Goal: Information Seeking & Learning: Learn about a topic

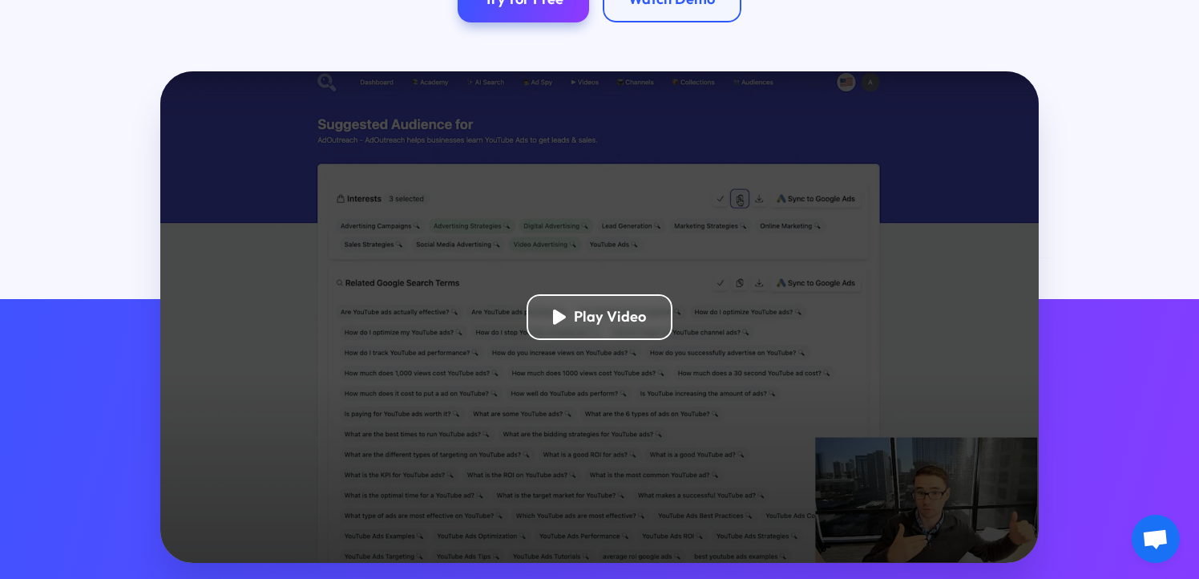
scroll to position [342, 0]
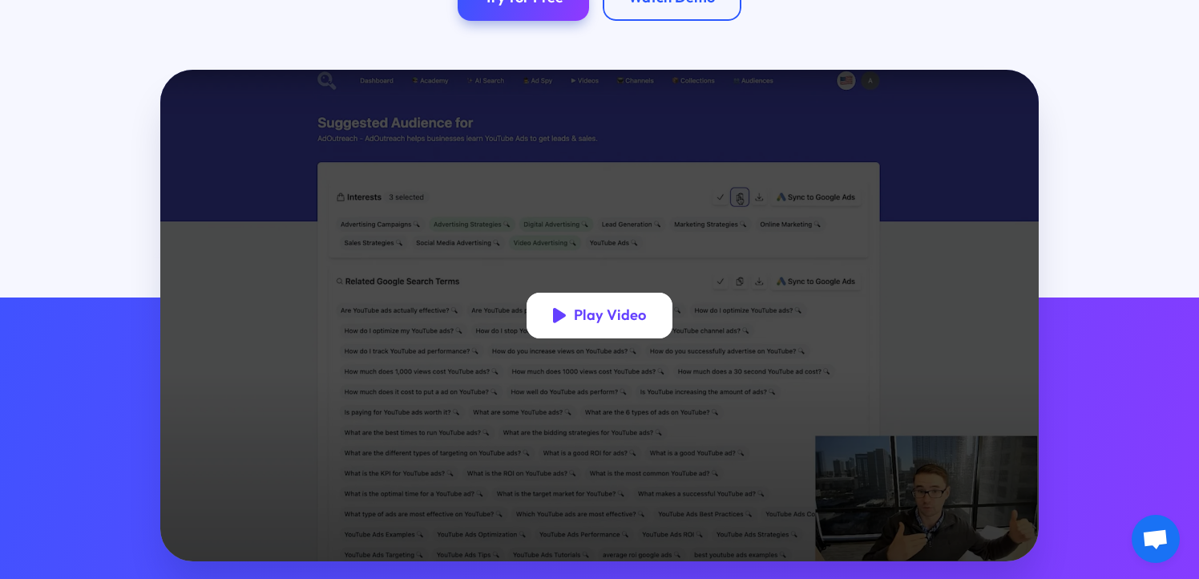
click at [586, 321] on div "Play Video" at bounding box center [610, 315] width 72 height 18
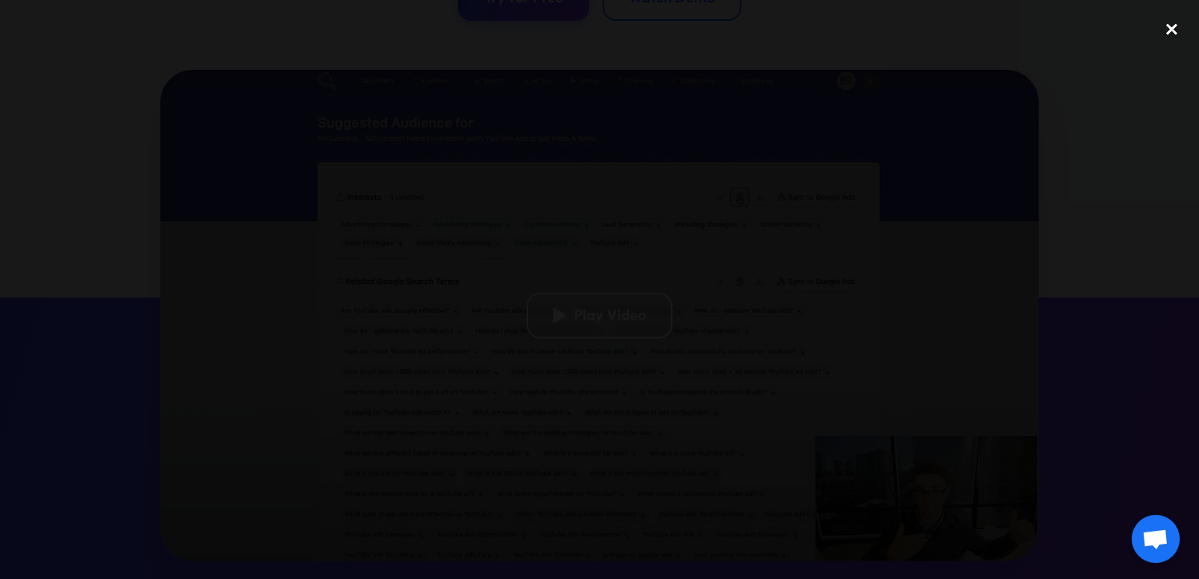
click at [1173, 29] on div "close lightbox" at bounding box center [1172, 28] width 55 height 35
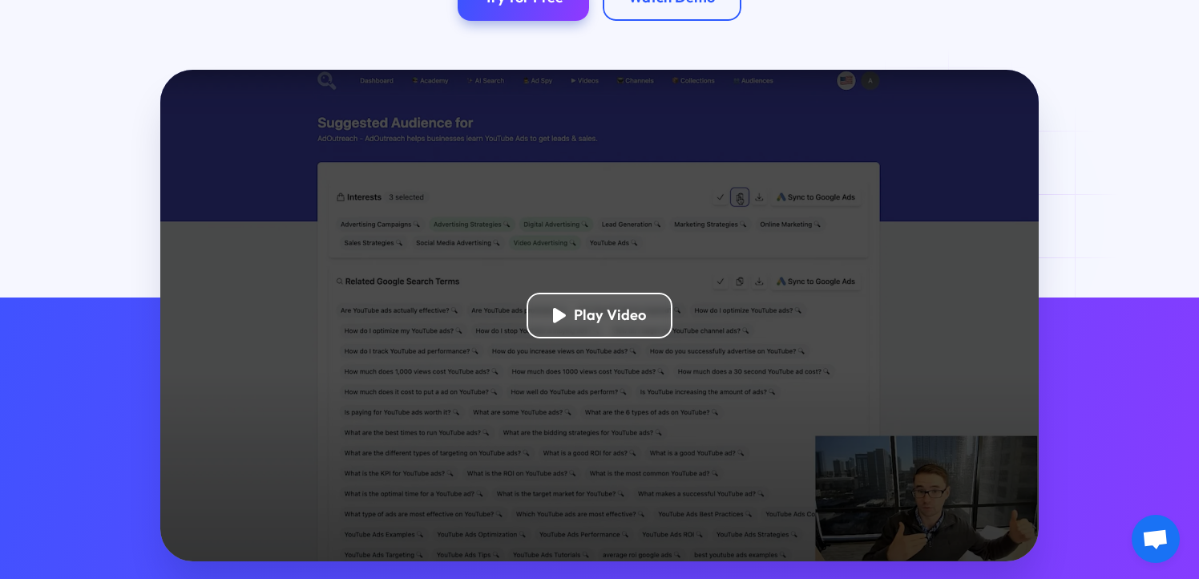
scroll to position [0, 0]
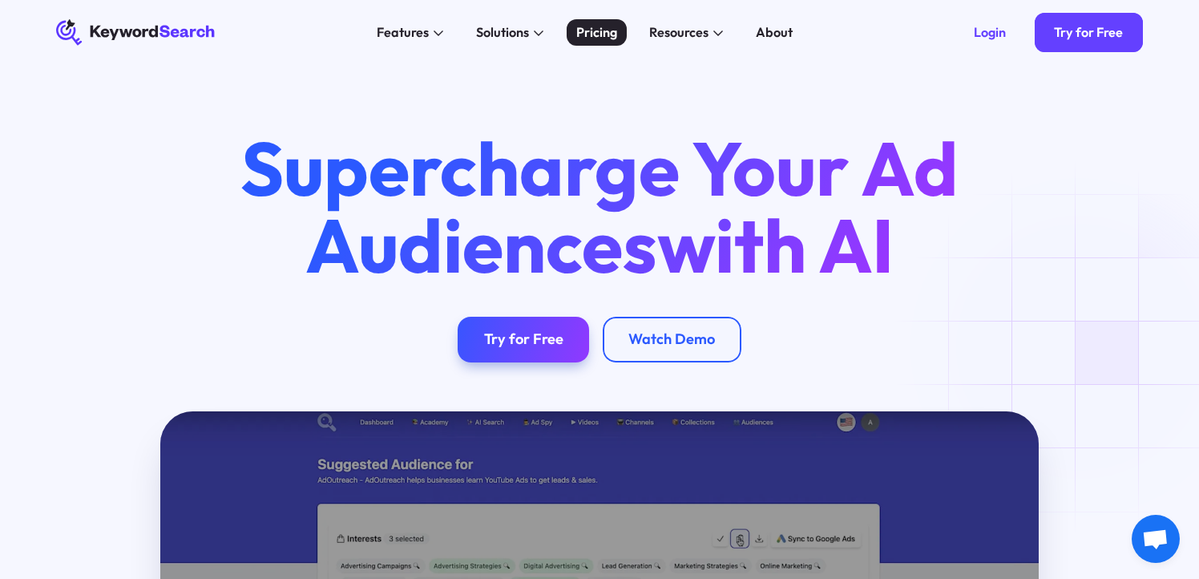
click at [584, 35] on div "Pricing" at bounding box center [596, 31] width 41 height 19
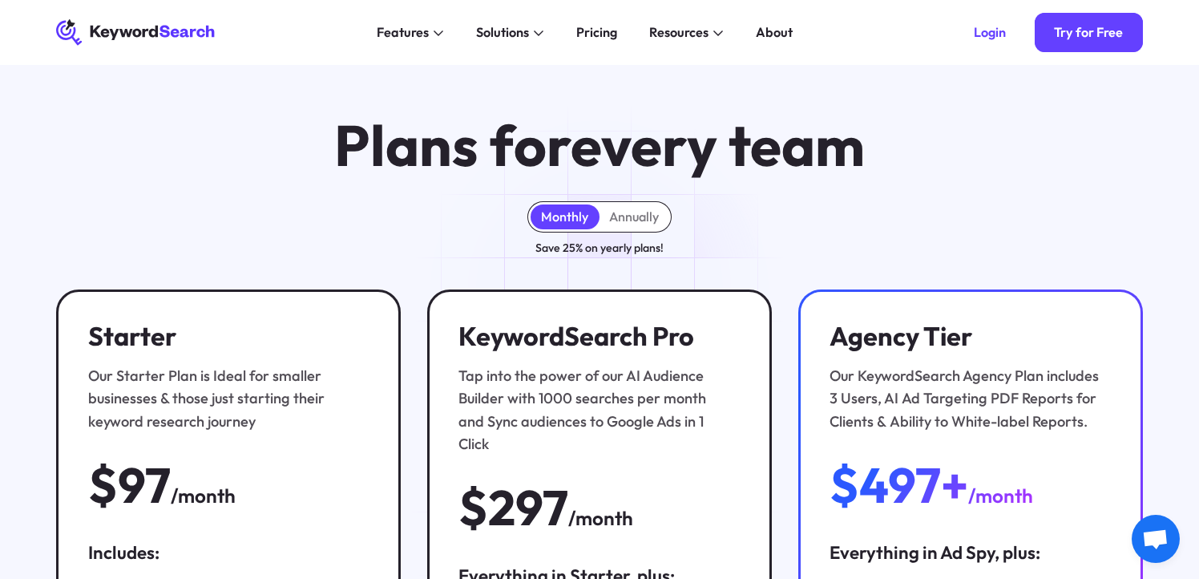
scroll to position [14, 0]
